Goal: Use online tool/utility: Utilize a website feature to perform a specific function

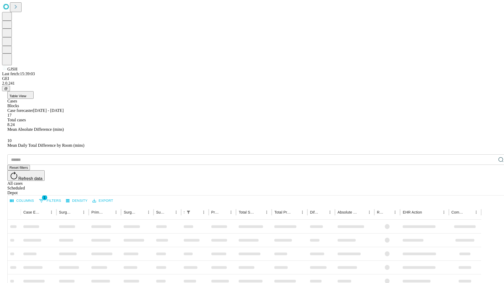
click at [26, 94] on span "Table View" at bounding box center [17, 96] width 17 height 4
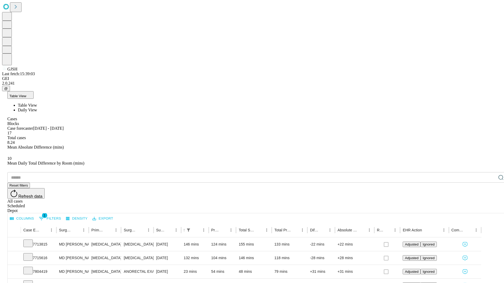
click at [37, 108] on span "Daily View" at bounding box center [27, 110] width 19 height 4
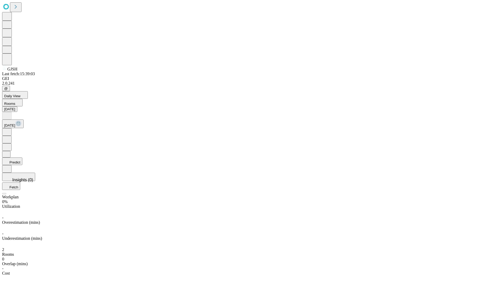
click at [22, 158] on button "Predict" at bounding box center [12, 162] width 20 height 8
